Goal: Check status: Check status

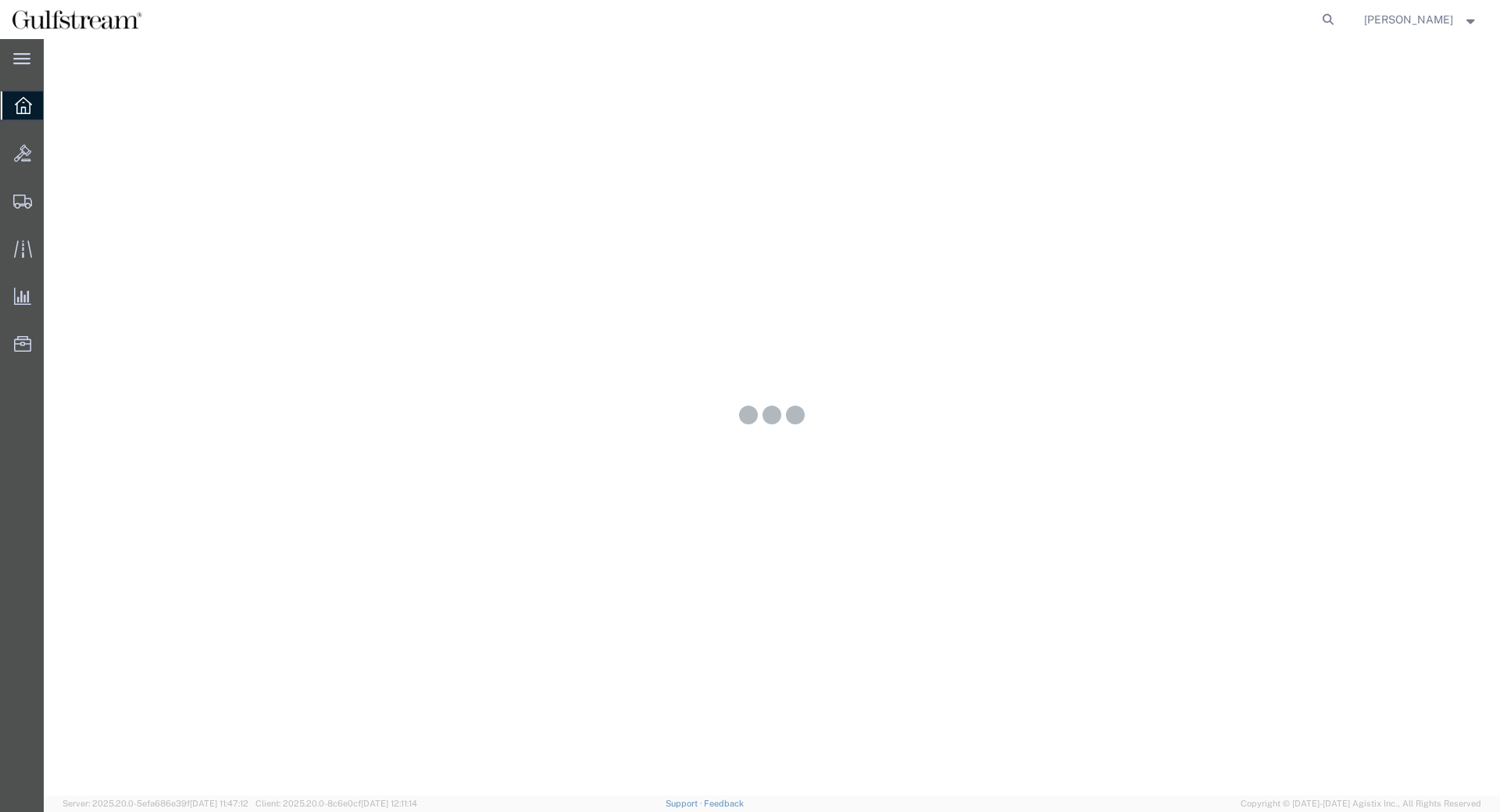
click at [1330, 14] on form at bounding box center [1329, 19] width 25 height 39
click at [1337, 14] on icon at bounding box center [1328, 19] width 22 height 22
click at [1230, 11] on input "search" at bounding box center [1079, 19] width 475 height 37
paste input "428164970318"
click at [1339, 18] on icon at bounding box center [1328, 19] width 22 height 22
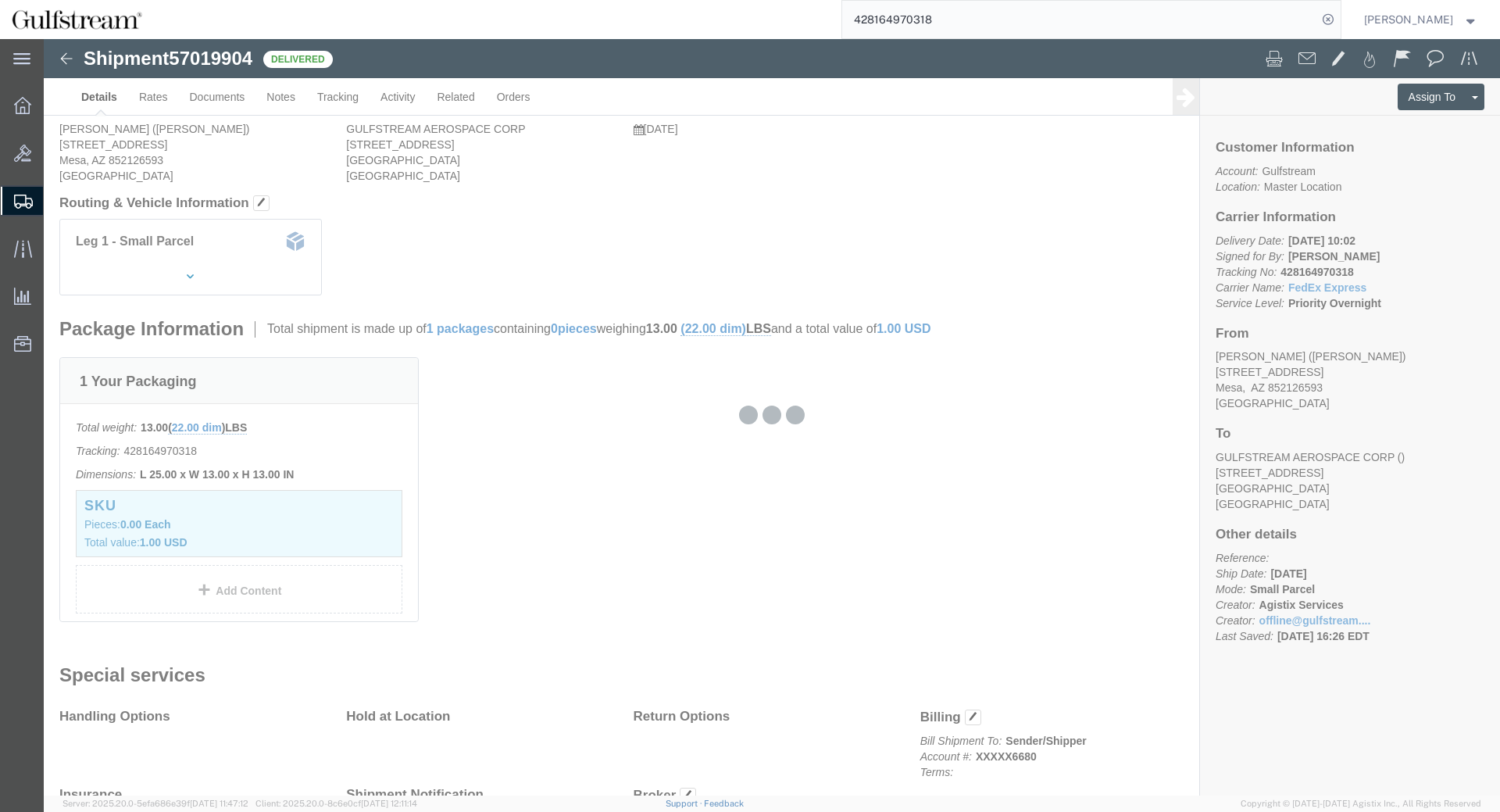
click at [1221, 22] on input "428164970318" at bounding box center [1079, 19] width 475 height 37
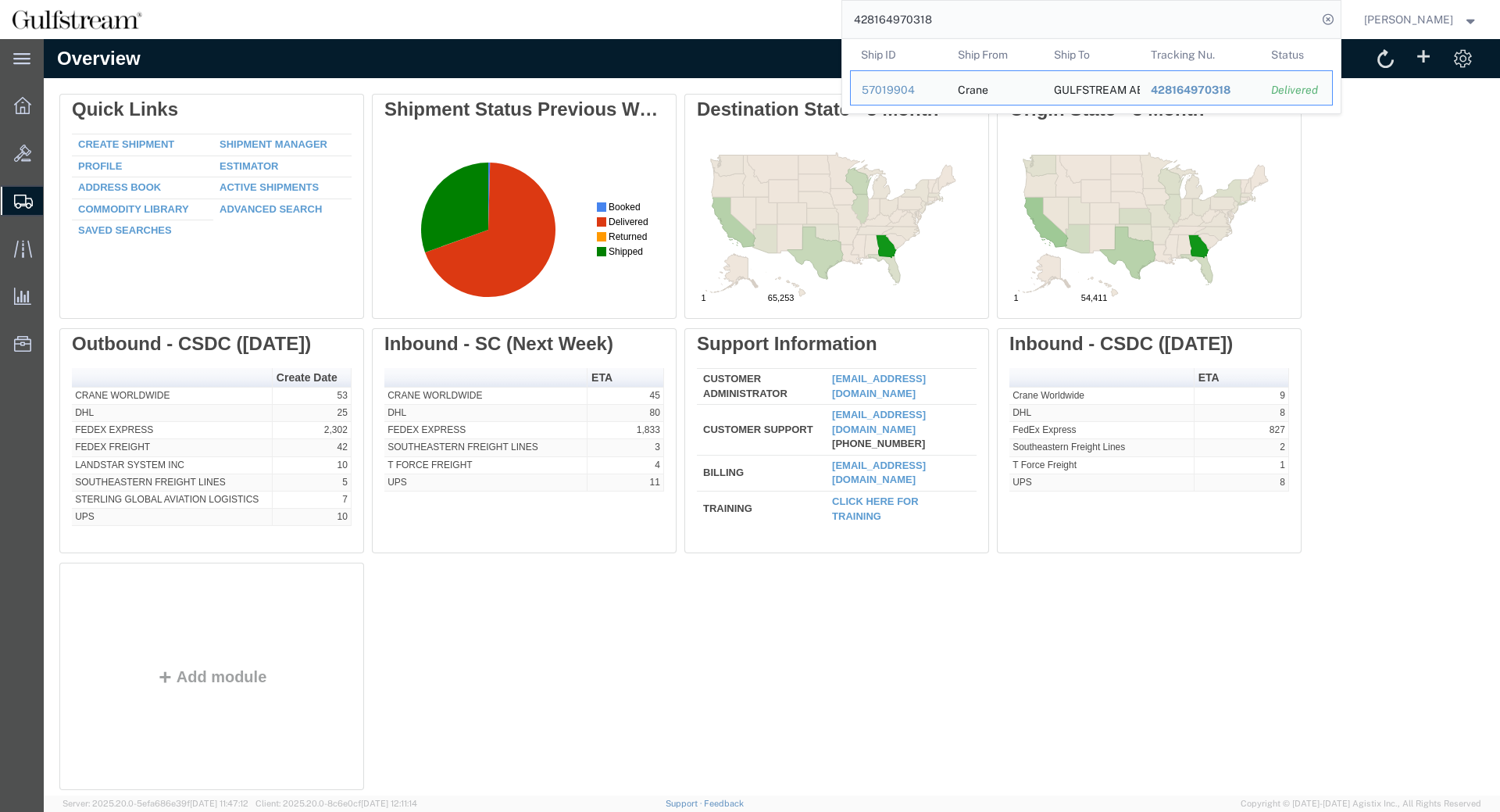
click at [914, 6] on input "428164970318" at bounding box center [1079, 19] width 475 height 37
paste input "76583435755"
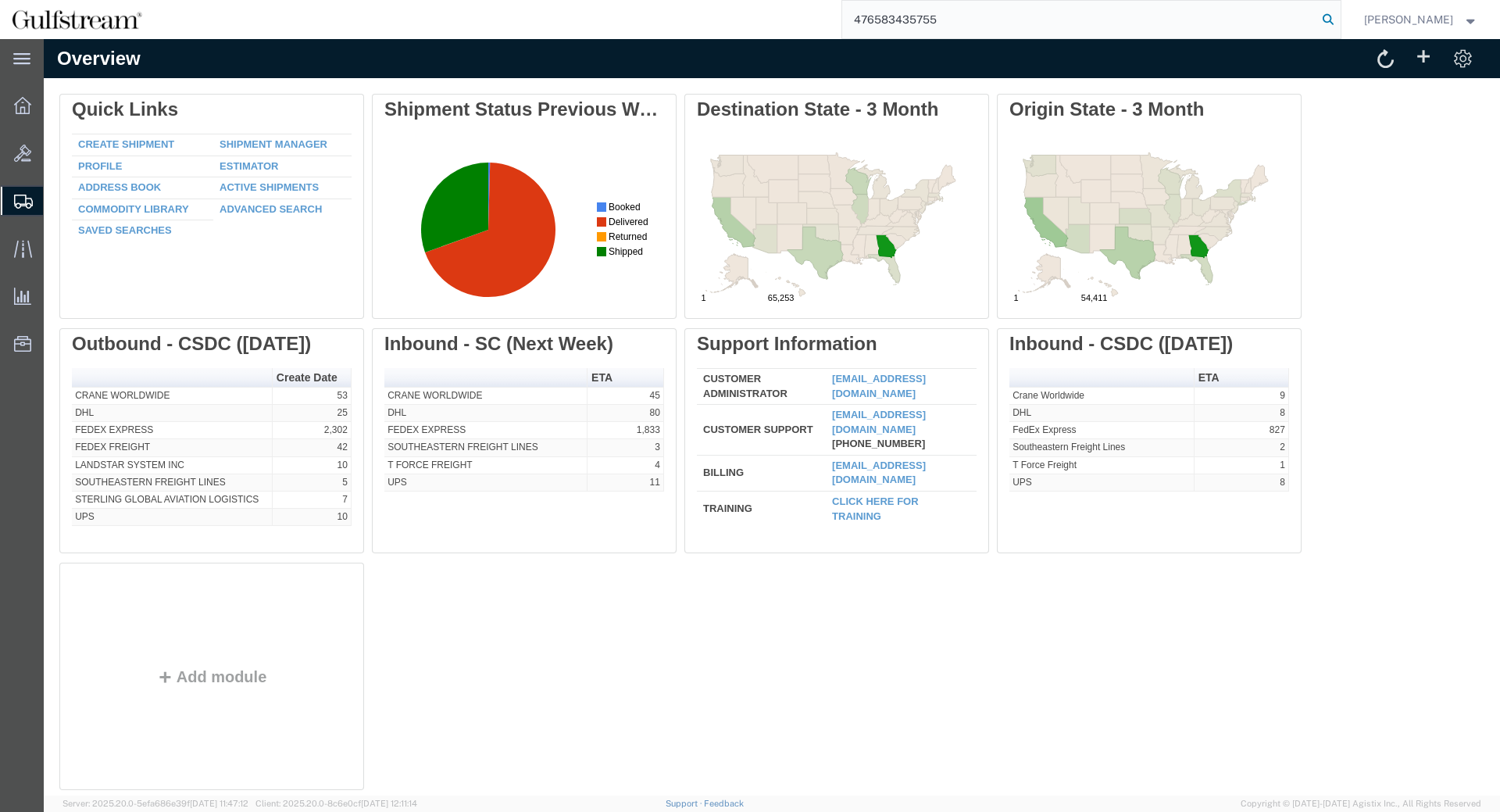
type input "476583435755"
click at [1336, 14] on icon at bounding box center [1328, 19] width 22 height 22
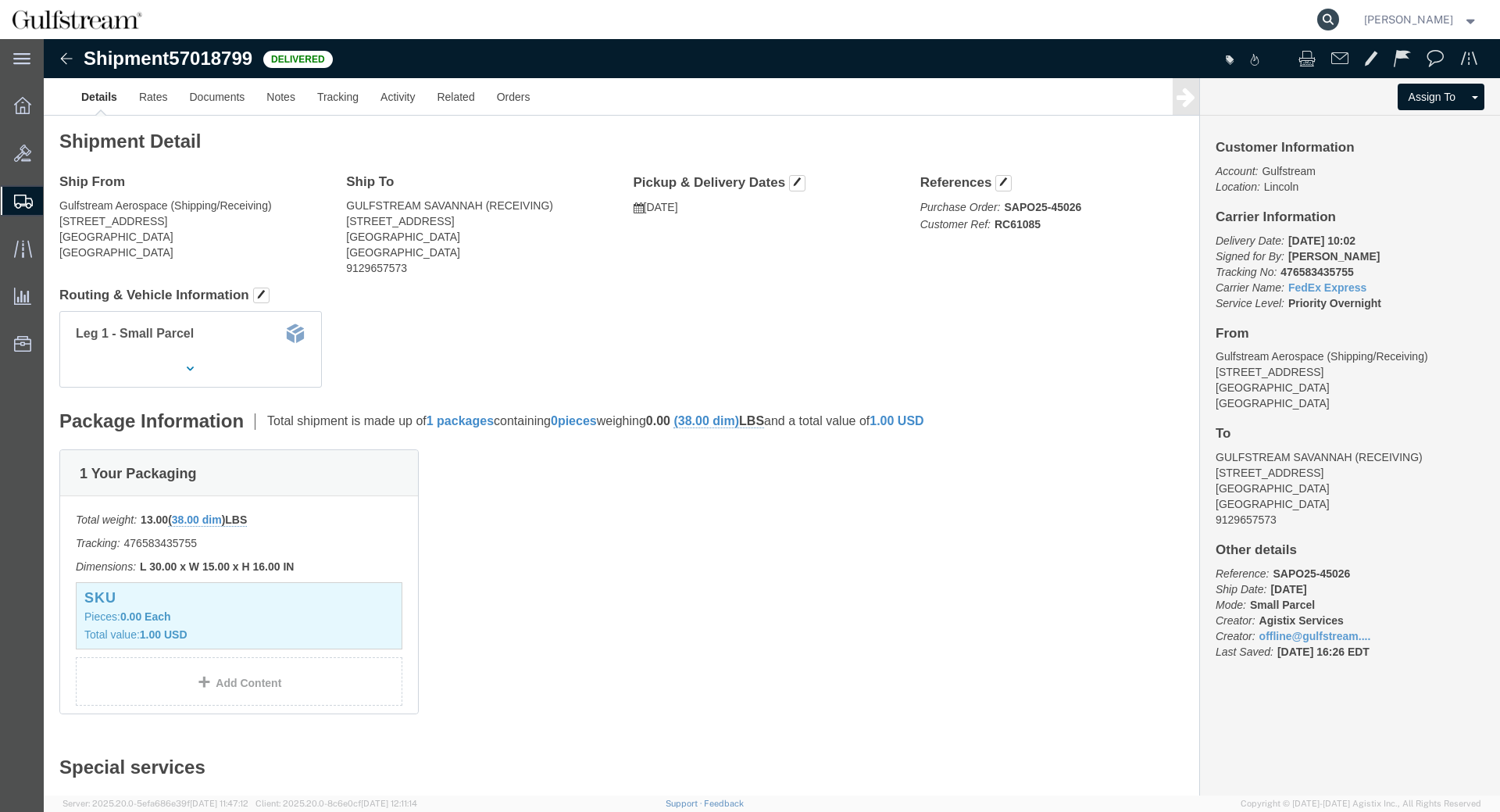
click at [1334, 11] on icon at bounding box center [1328, 19] width 22 height 22
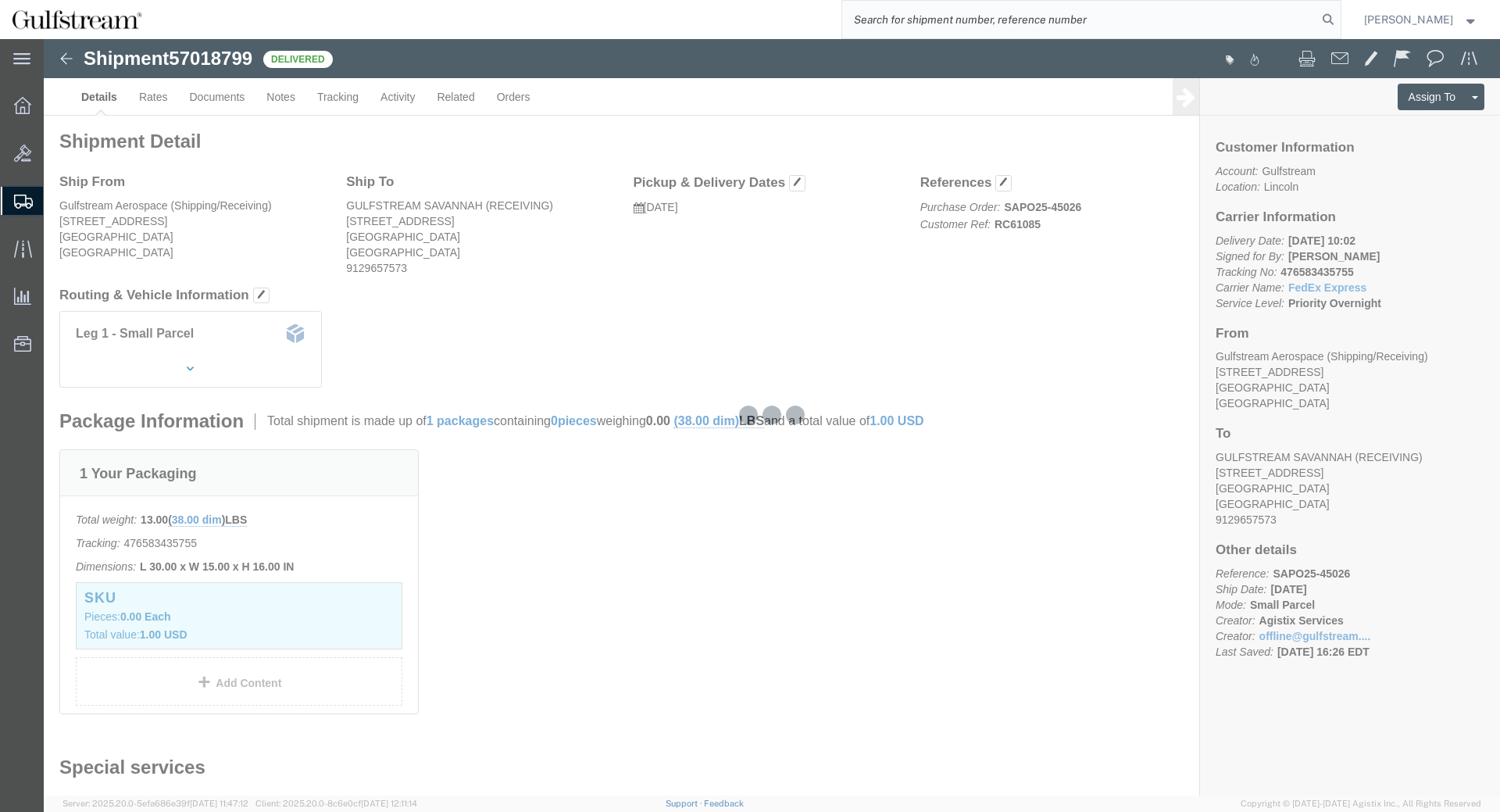
click at [1225, 17] on input "search" at bounding box center [1079, 19] width 475 height 37
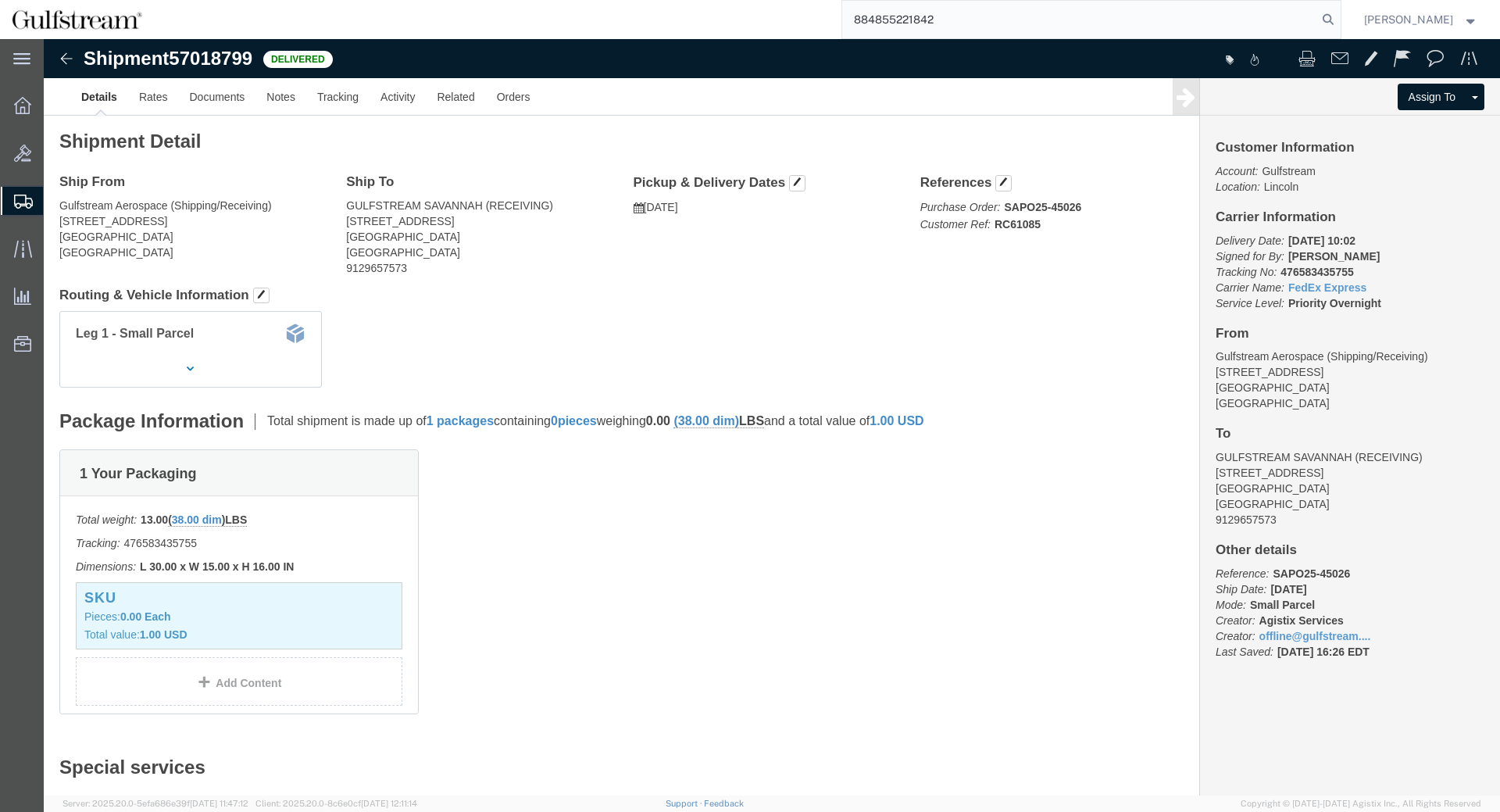
type input "884855221842"
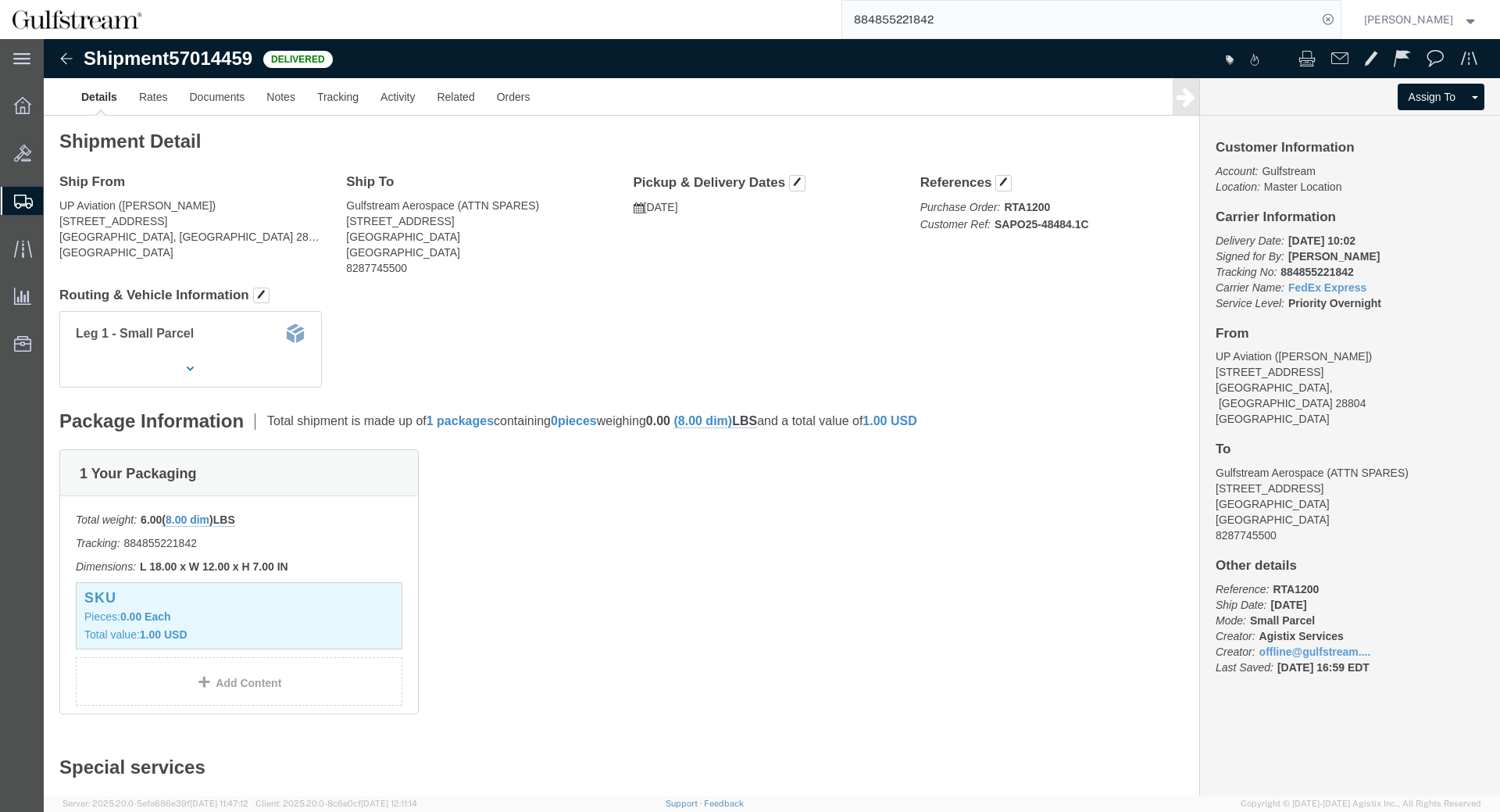
click at [910, 30] on input "884855221842" at bounding box center [1079, 19] width 475 height 37
